Goal: Task Accomplishment & Management: Use online tool/utility

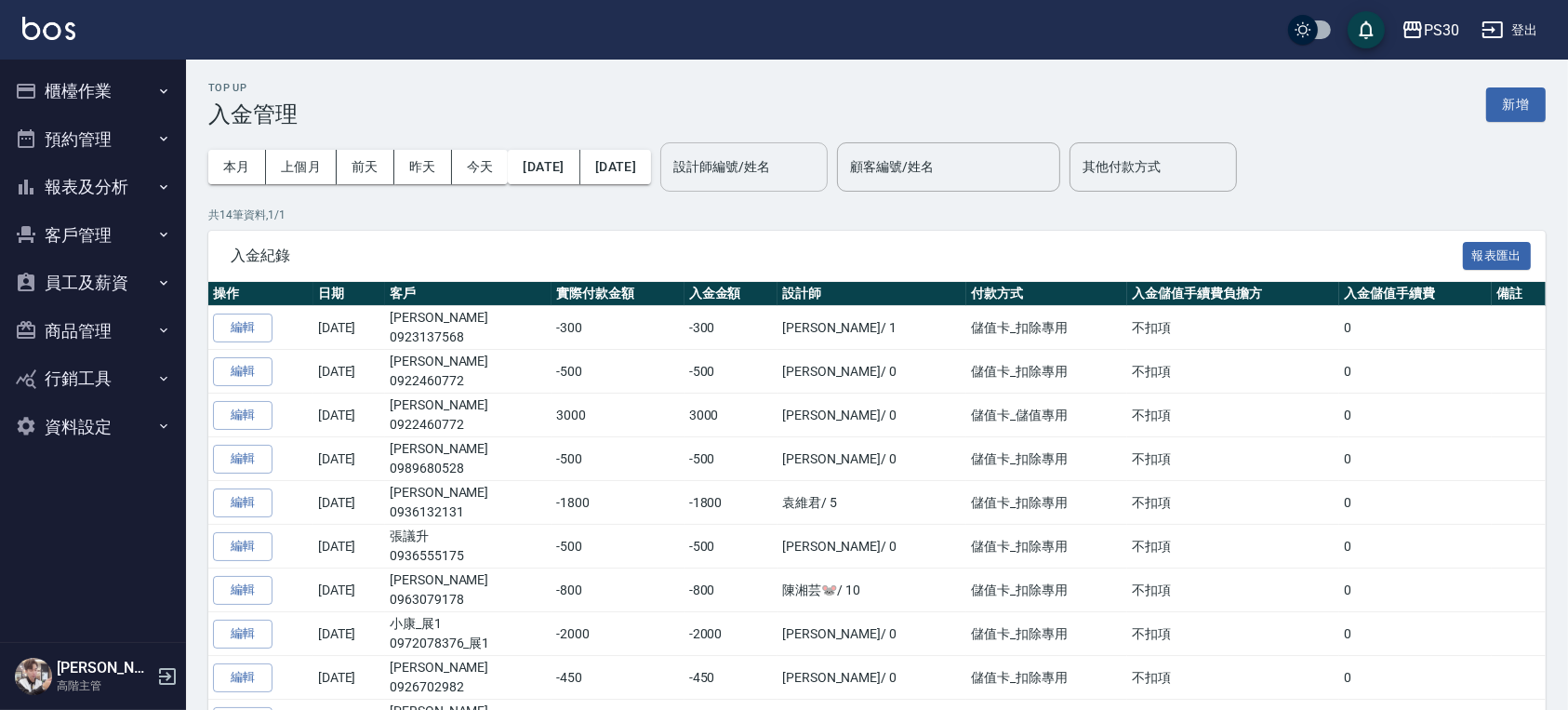
click at [803, 169] on input "設計師編號/姓名" at bounding box center [743, 167] width 151 height 33
type input "1"
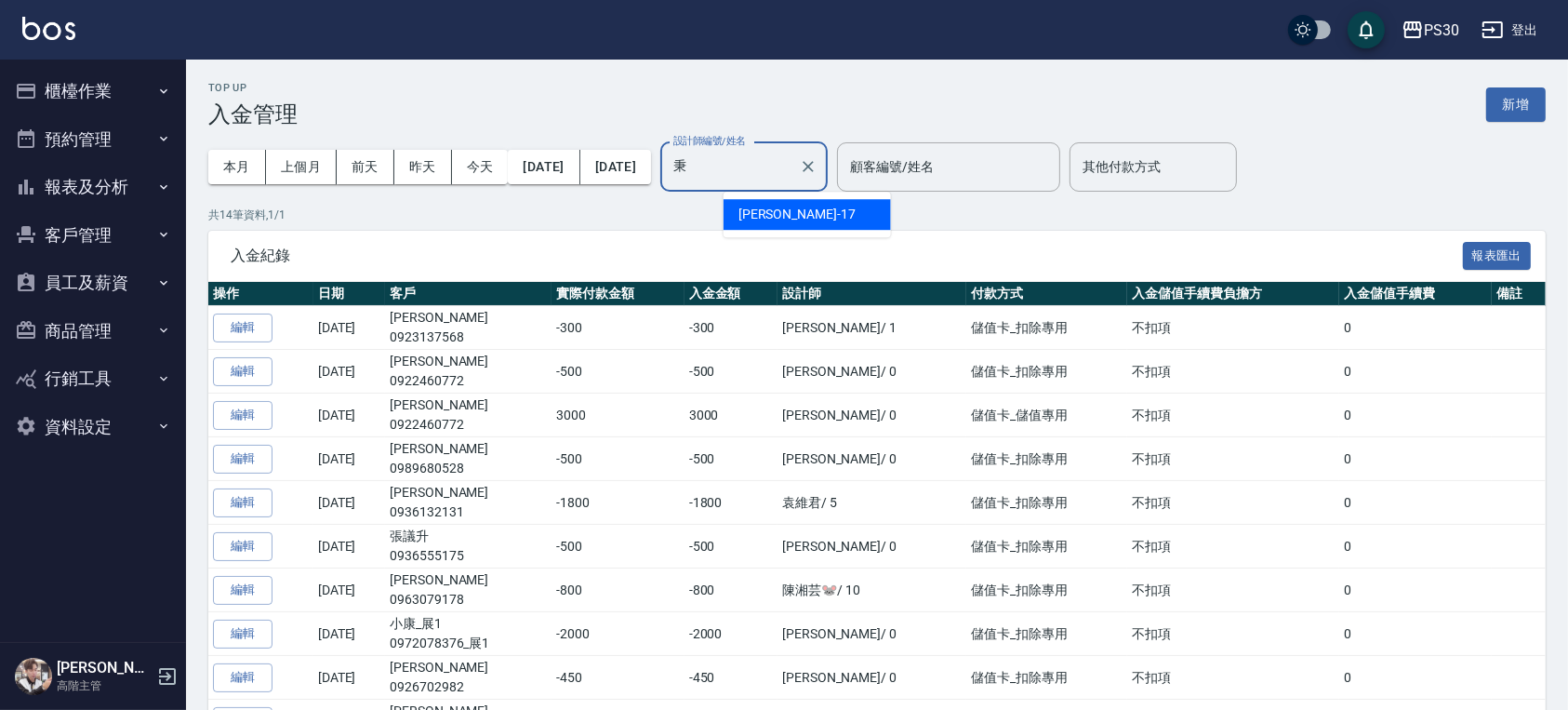
type input "[PERSON_NAME]-17"
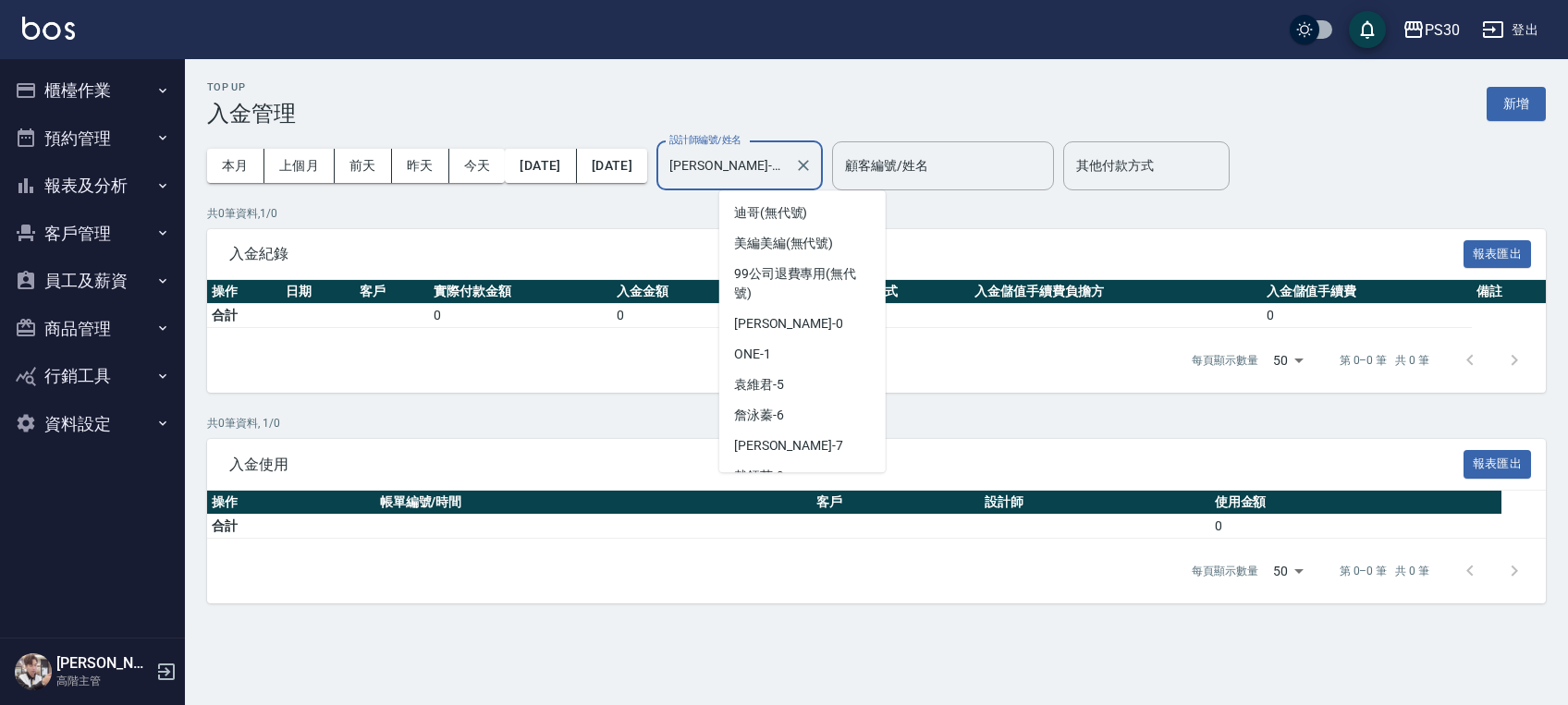
click at [787, 175] on input "吳秉璇-17" at bounding box center [725, 165] width 122 height 33
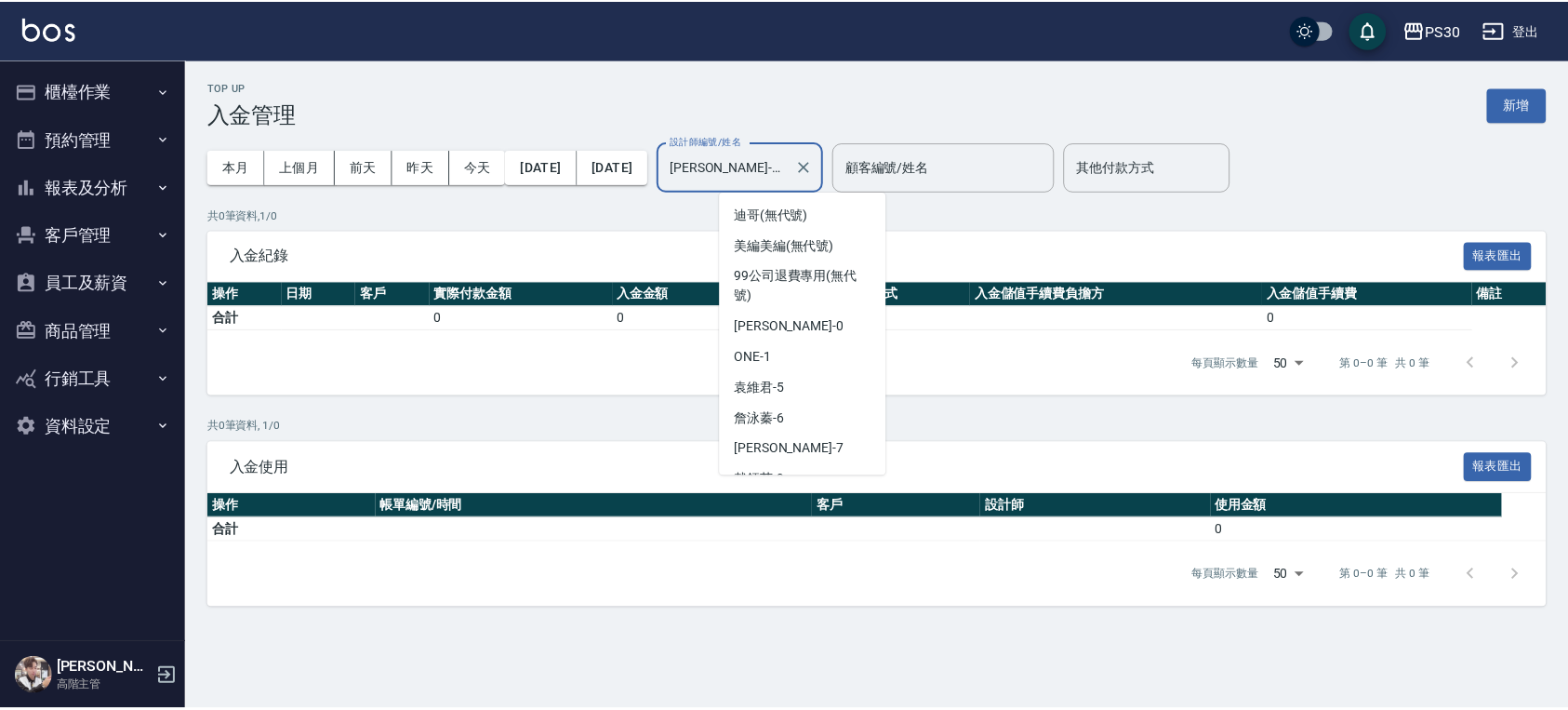
scroll to position [111, 0]
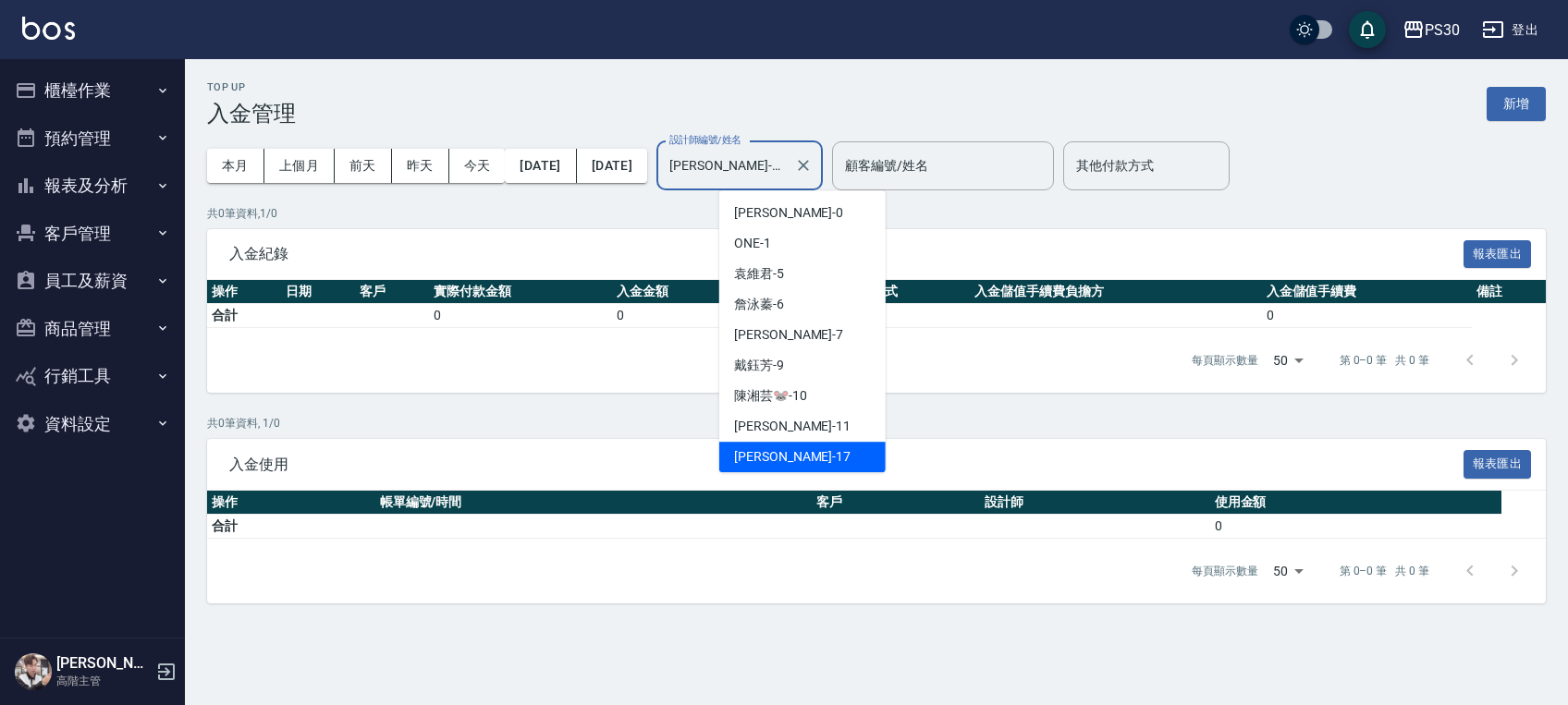
click at [787, 175] on input "吳秉璇-17" at bounding box center [725, 165] width 122 height 33
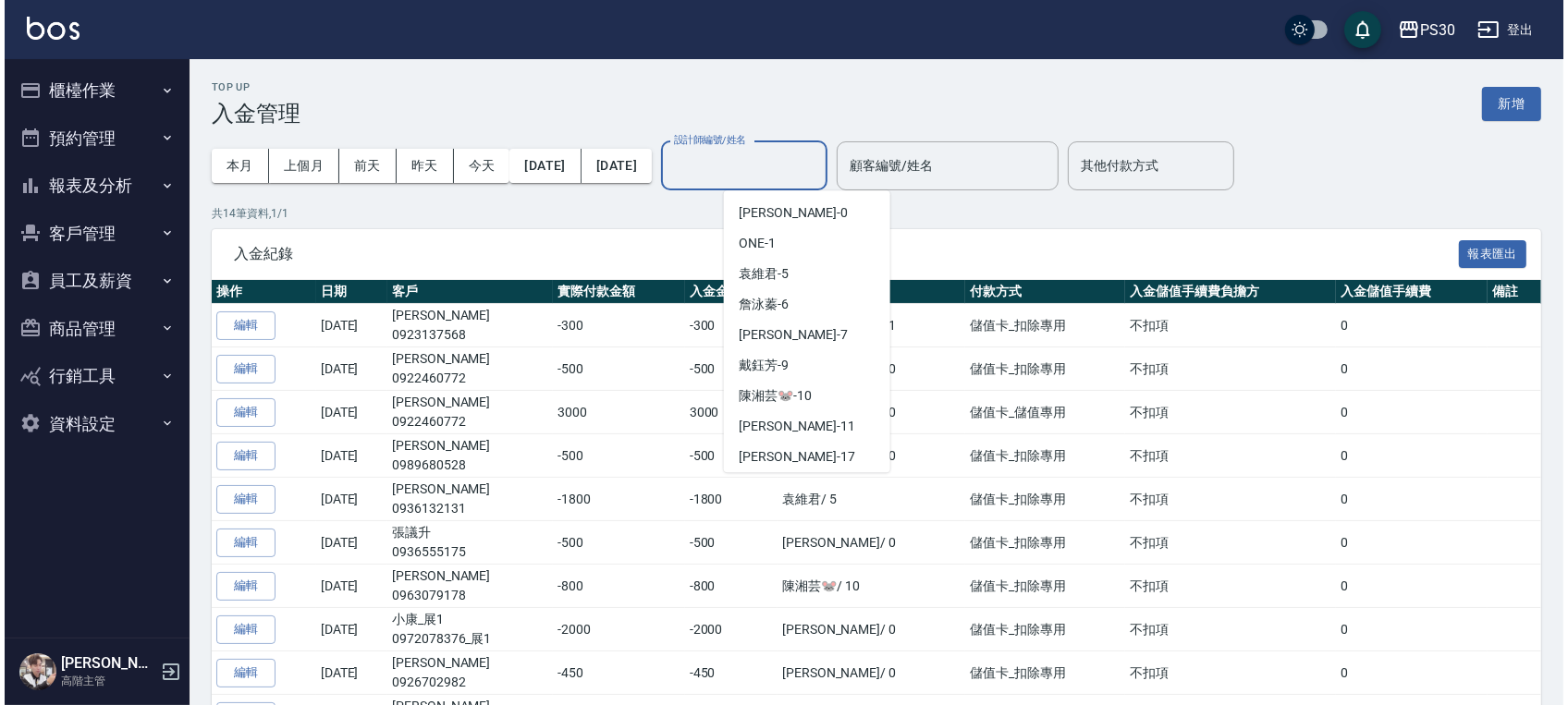
scroll to position [7, 0]
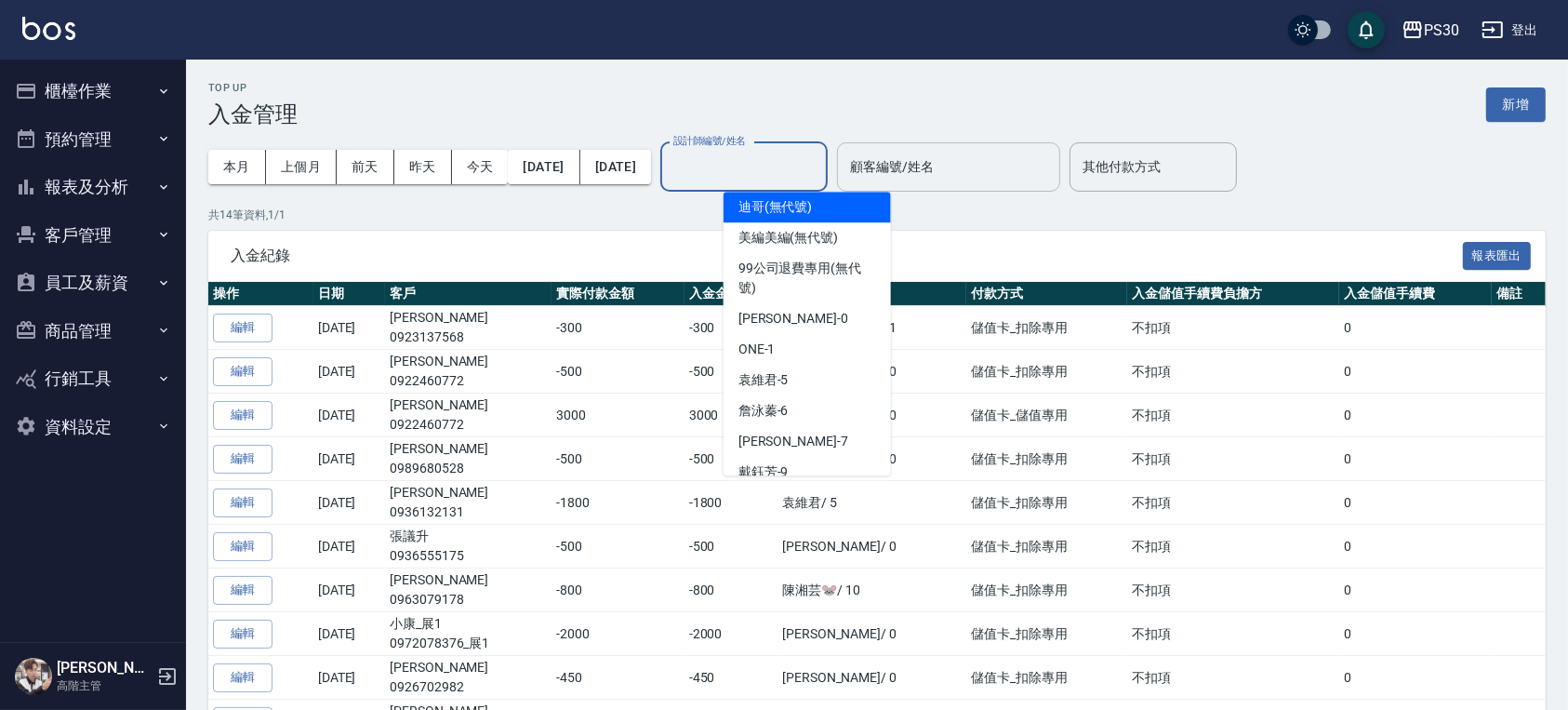
click at [947, 168] on input "顧客編號/姓名" at bounding box center [948, 167] width 207 height 33
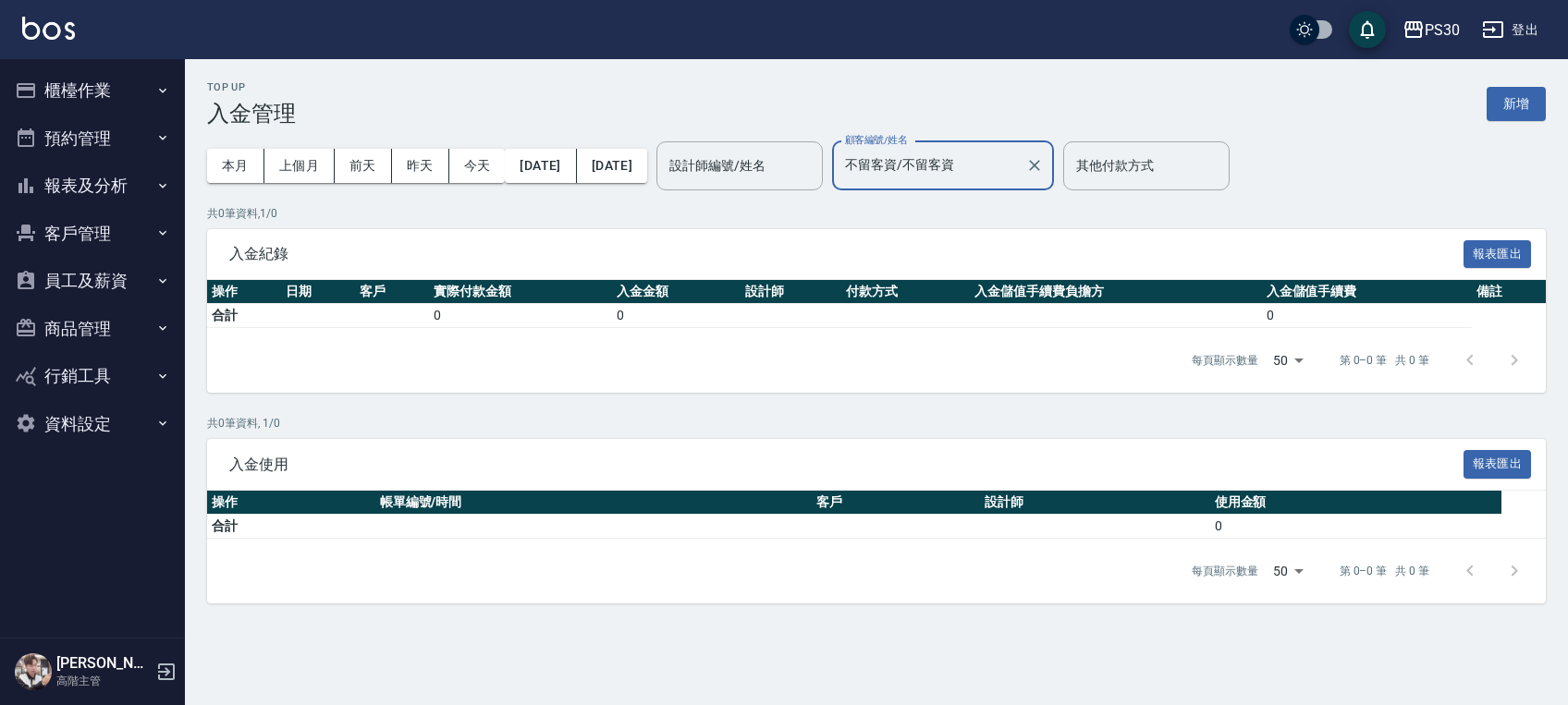
click at [1018, 165] on input "不留客資/不留客資" at bounding box center [929, 165] width 178 height 33
type input "張秉榮/0968652852"
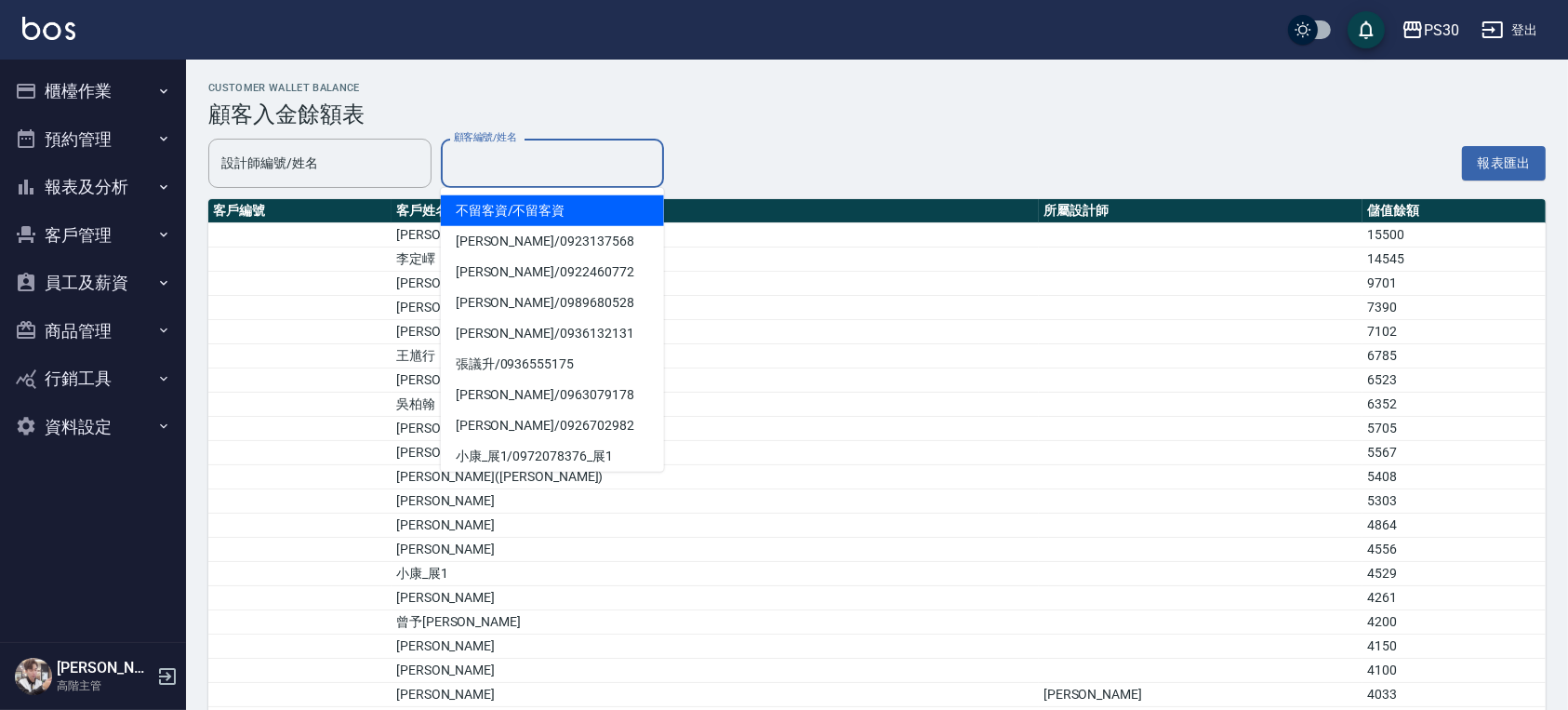
click at [513, 171] on input "顧客編號/姓名" at bounding box center [553, 163] width 207 height 33
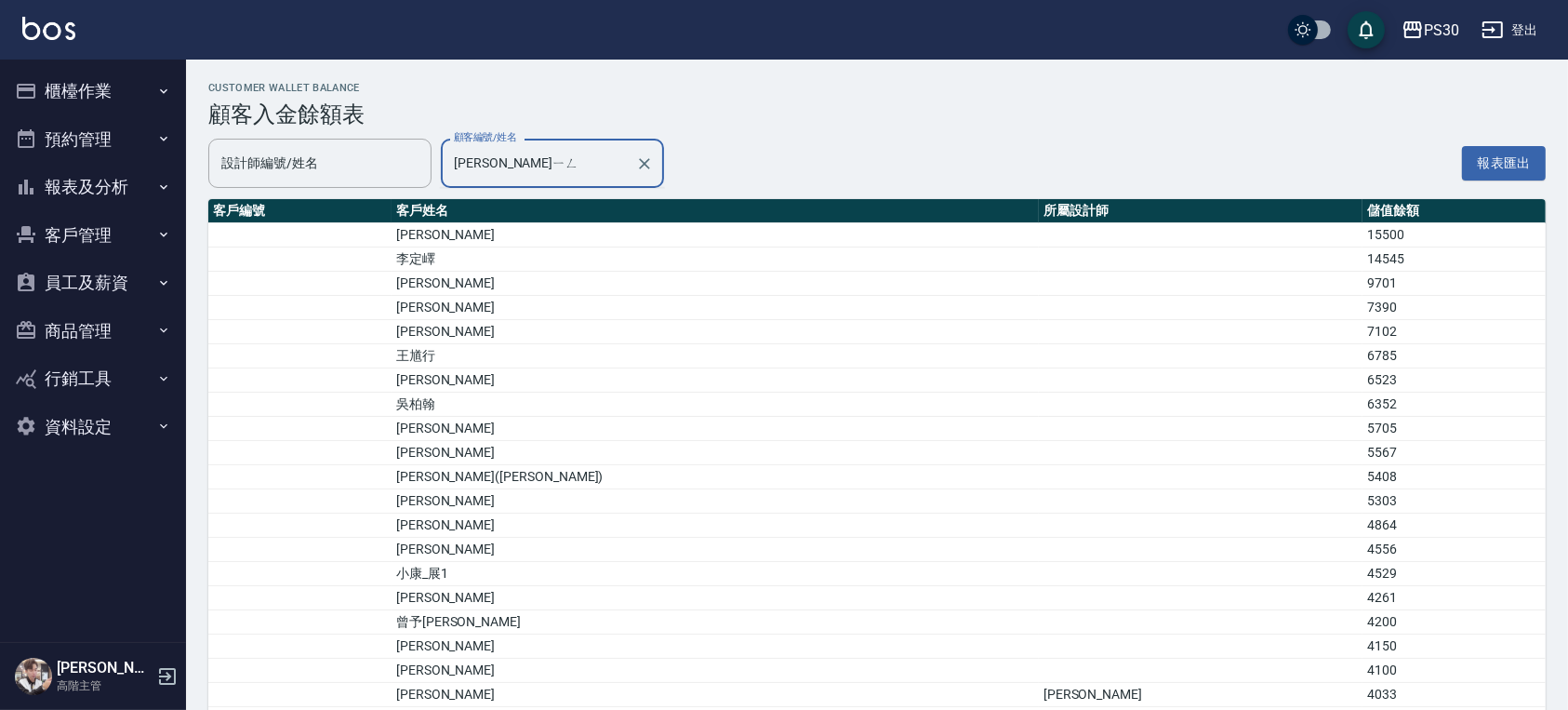
type input "張秉"
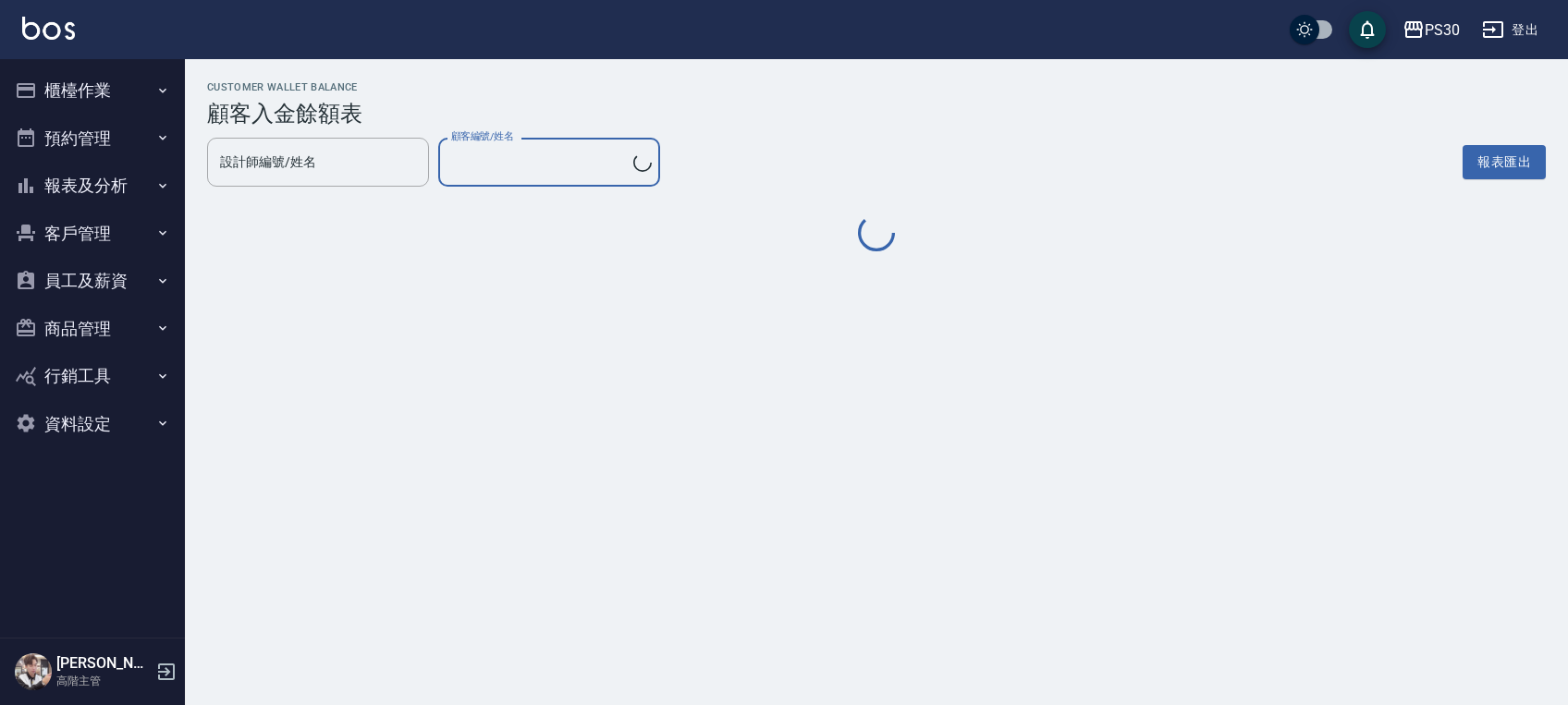
type input "張秉榮/0968652852"
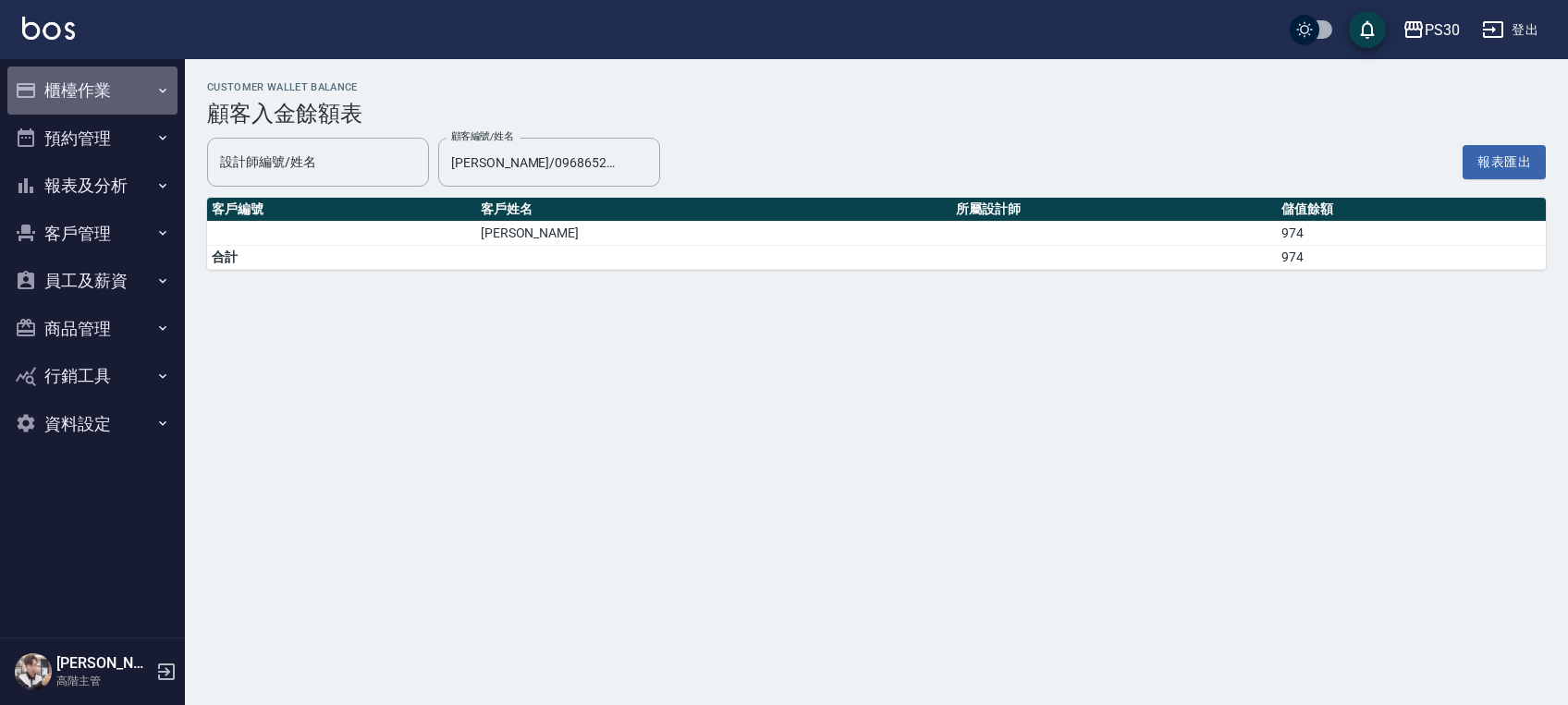
click at [140, 102] on button "櫃檯作業" at bounding box center [92, 91] width 170 height 48
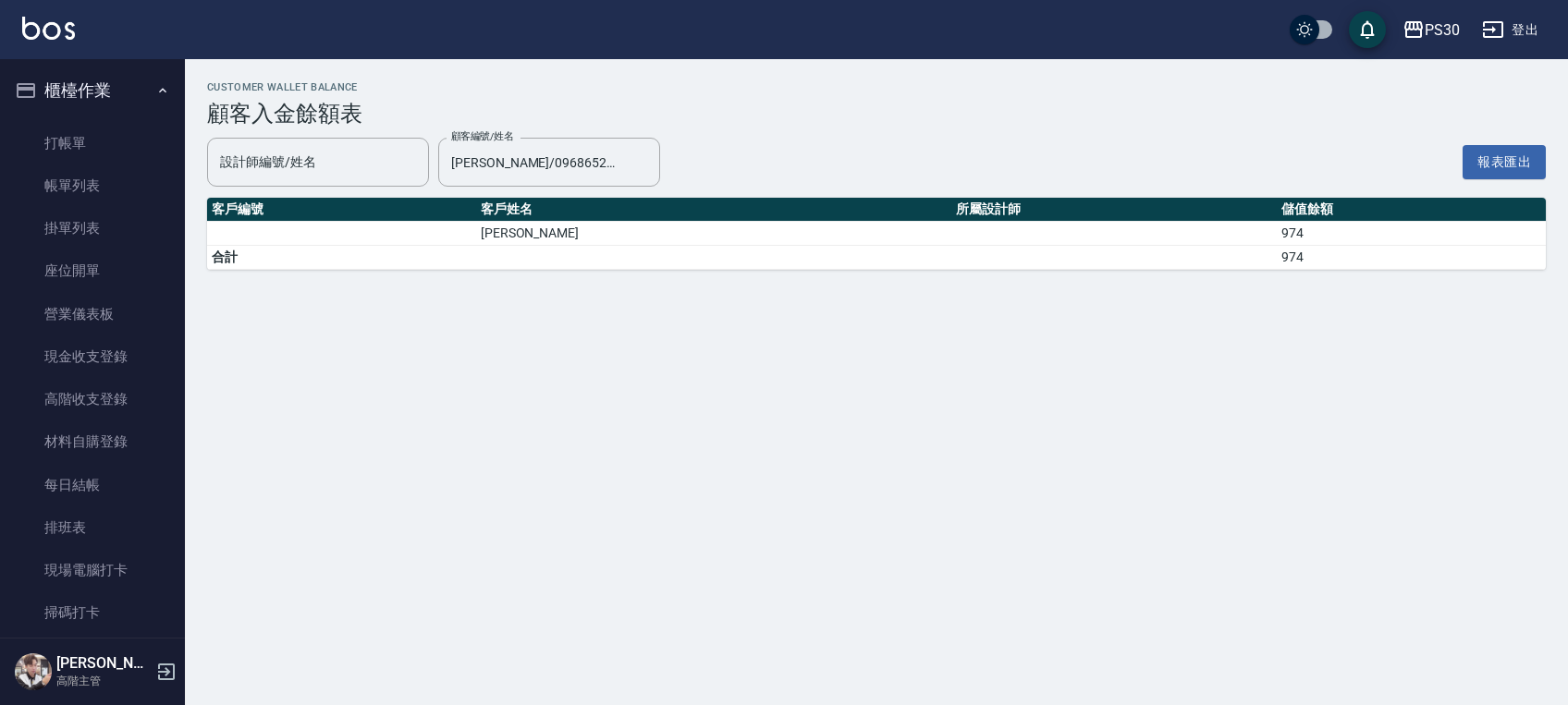
click at [56, 635] on ul "打帳單 帳單列表 掛單列表 座位開單 營業儀表板 現金收支登錄 高階收支登錄 材料自購登錄 每日結帳 排班表 現場電腦打卡 掃碼打卡" at bounding box center [92, 378] width 170 height 528
click at [70, 620] on link "掃碼打卡" at bounding box center [92, 613] width 170 height 43
